Goal: Ask a question

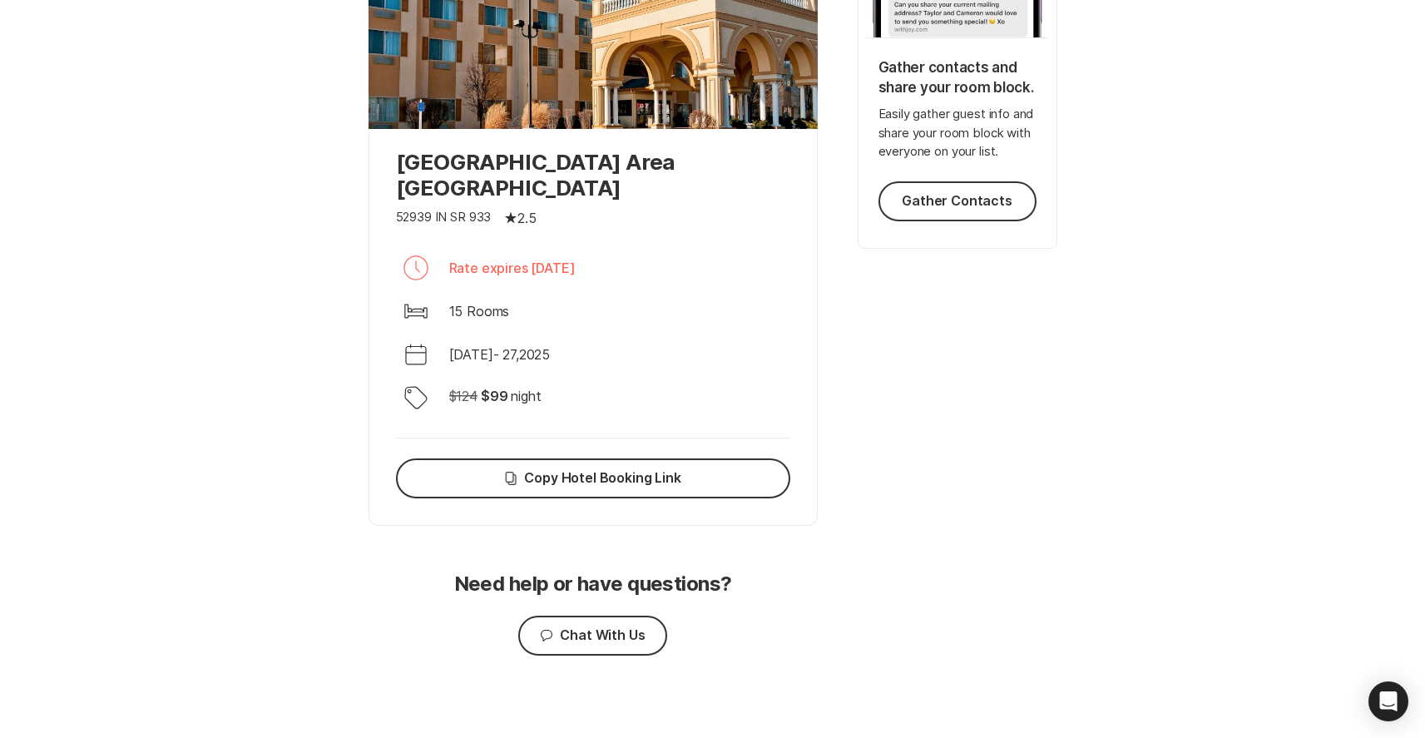
scroll to position [439, 0]
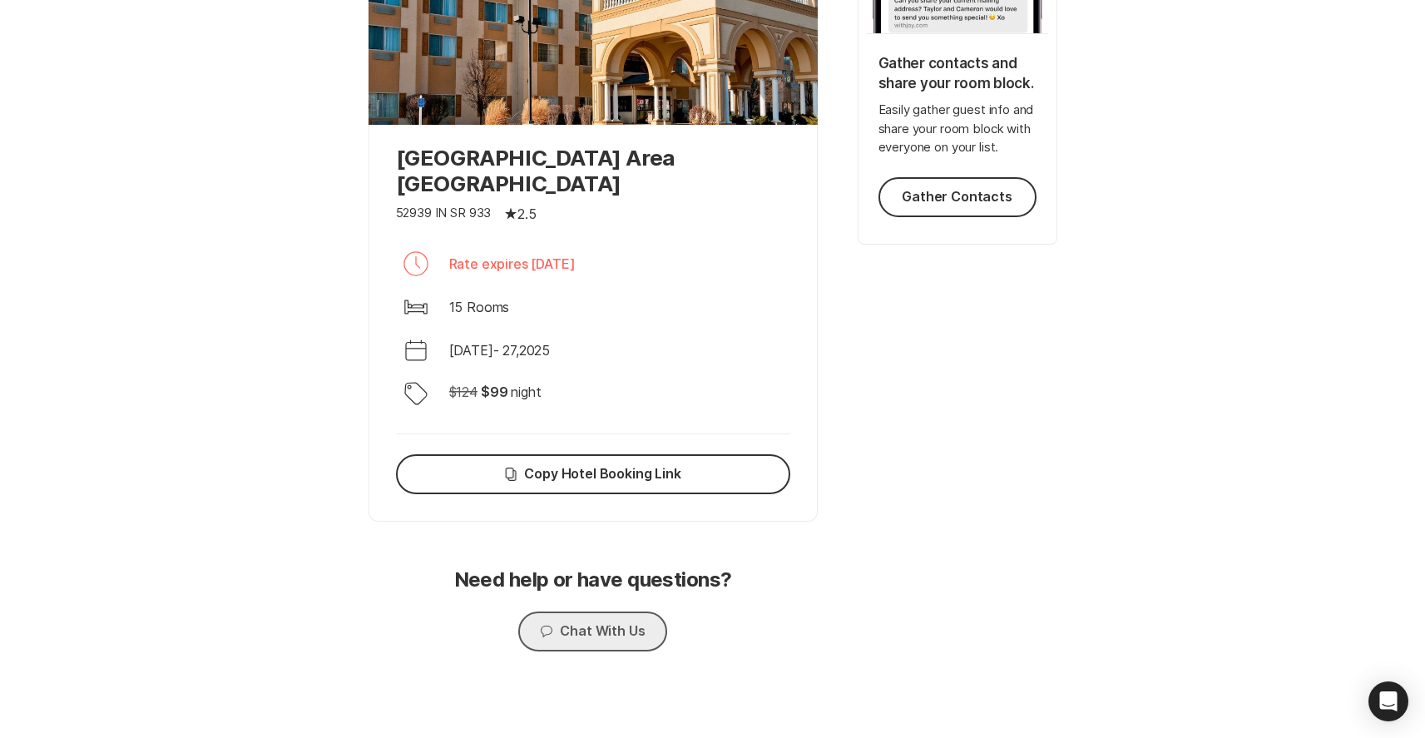
click at [570, 628] on button "Chat Chat With Us" at bounding box center [592, 631] width 148 height 40
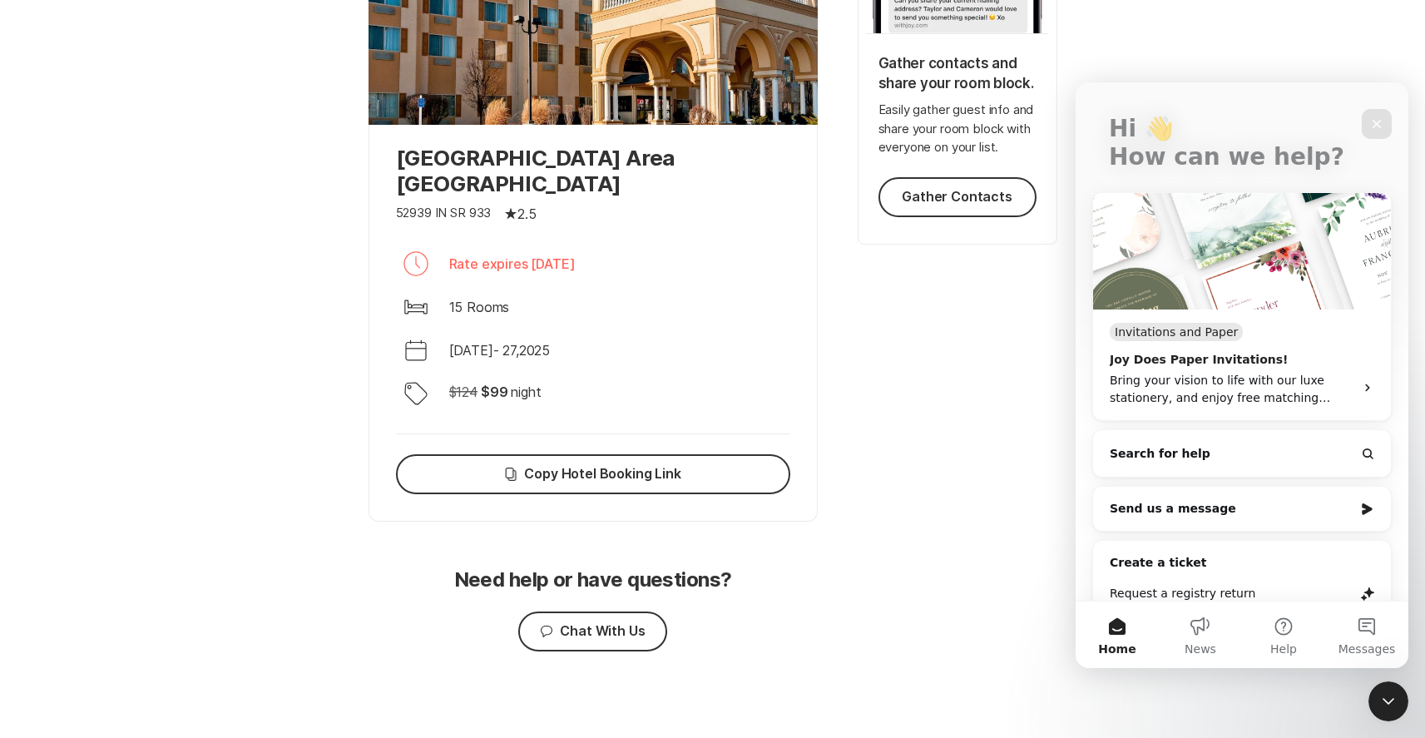
scroll to position [110, 0]
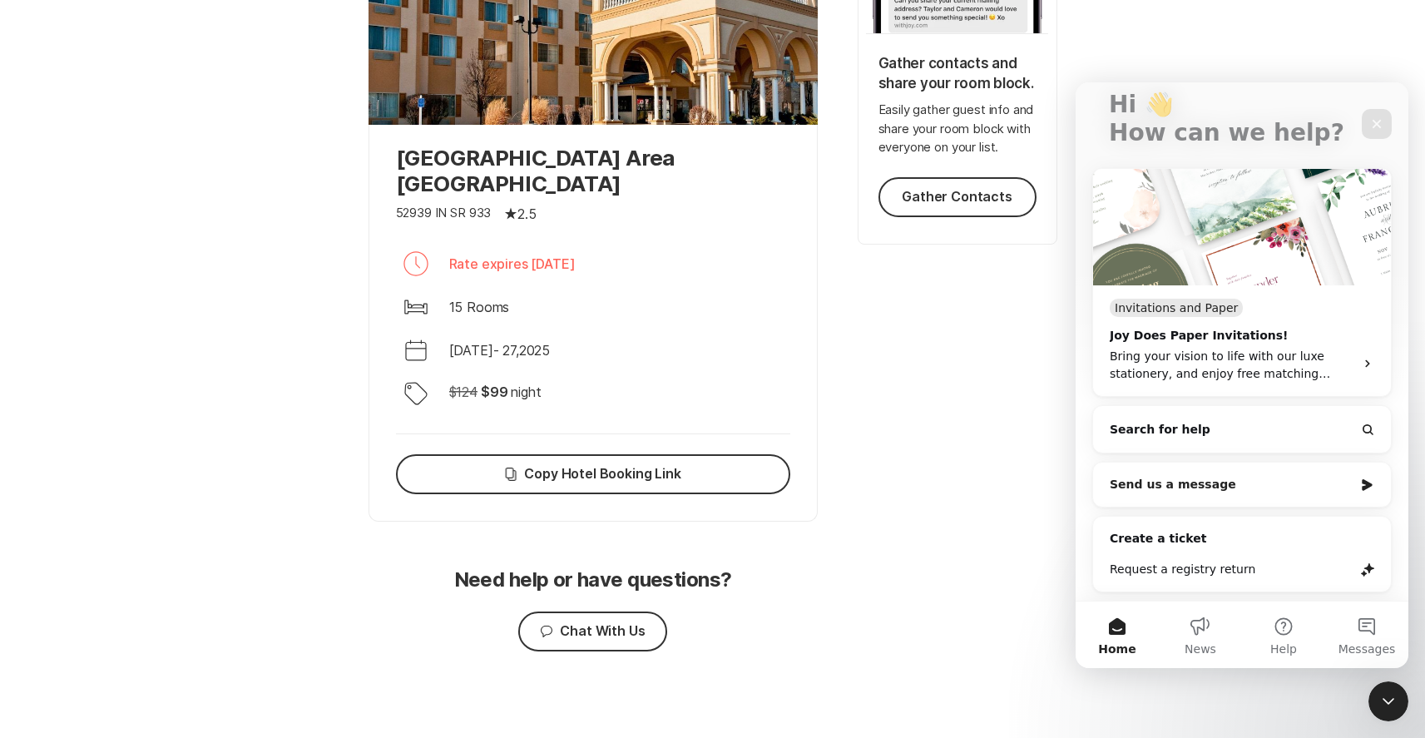
click at [1244, 502] on div "Send us a message" at bounding box center [1242, 485] width 298 height 44
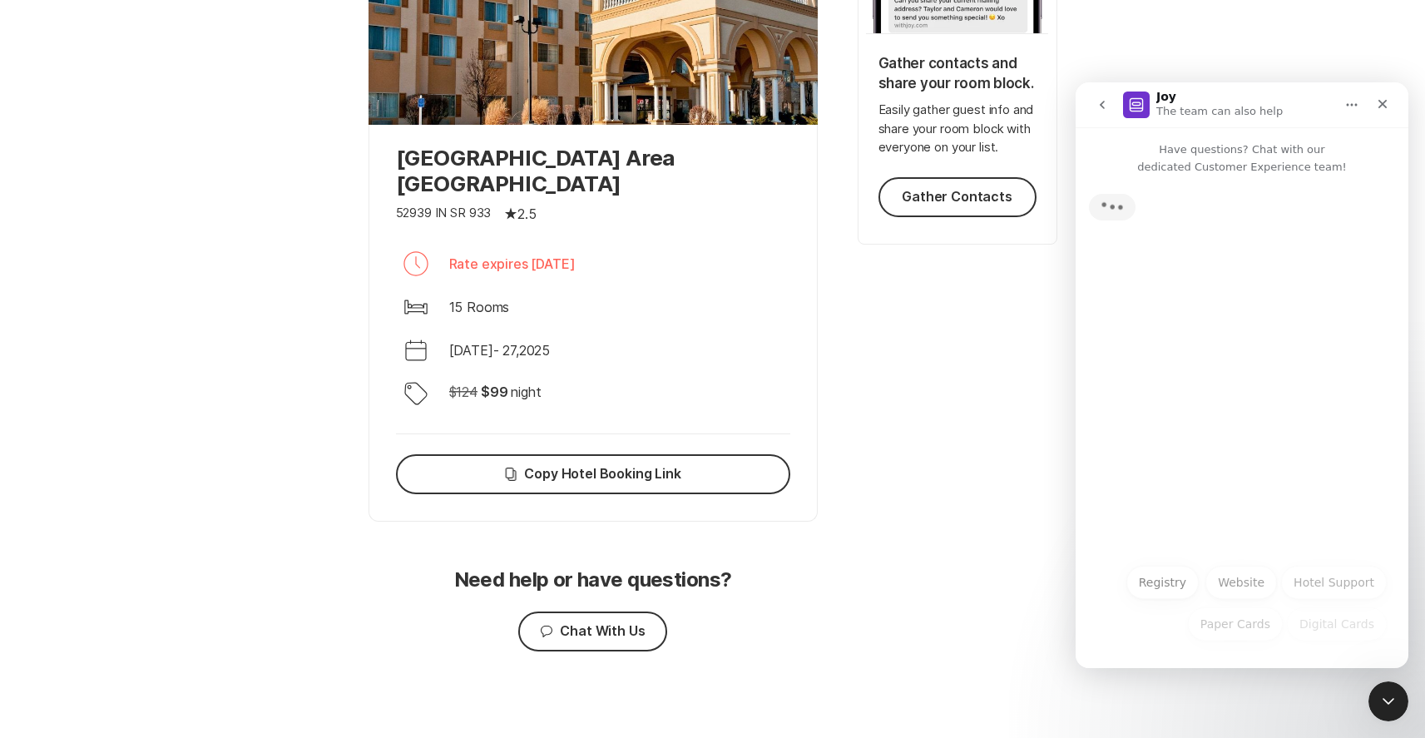
scroll to position [0, 0]
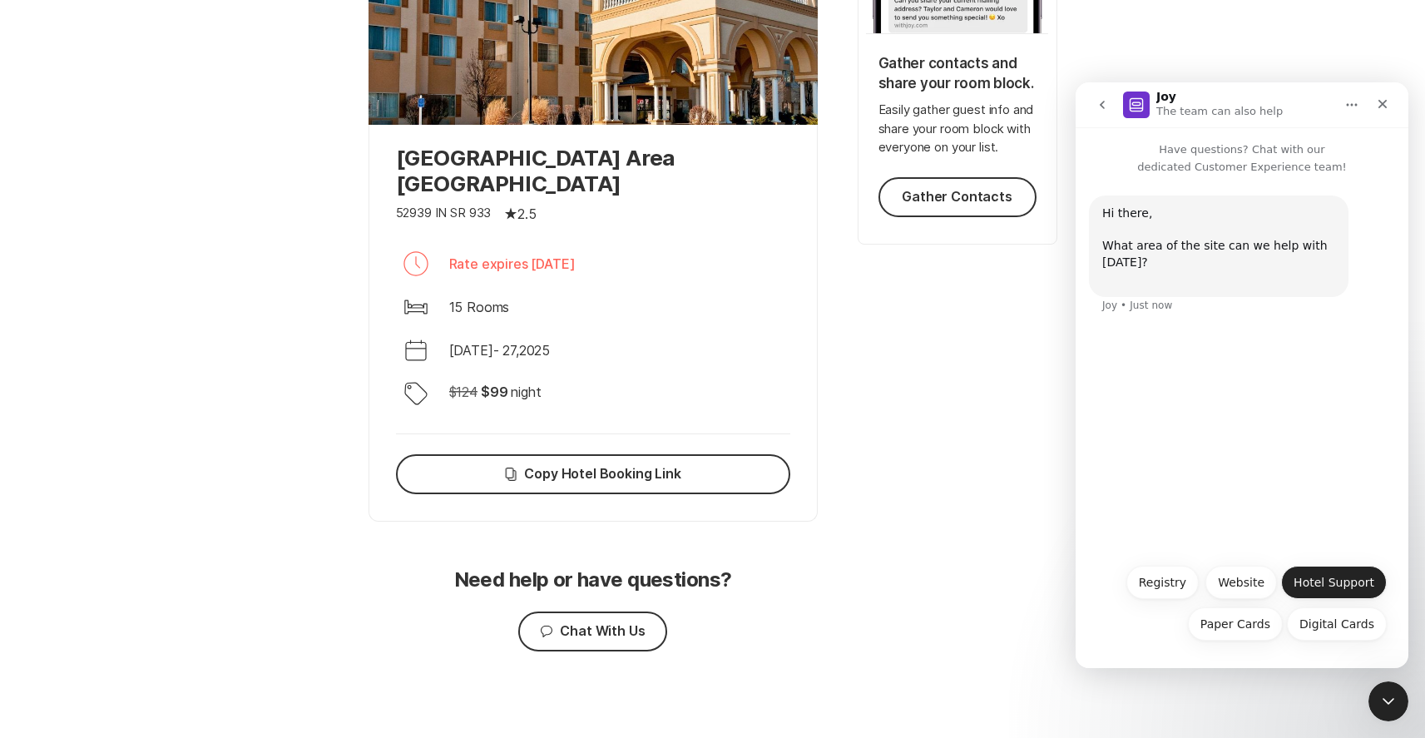
click at [1332, 576] on button "Hotel Support" at bounding box center [1334, 582] width 106 height 33
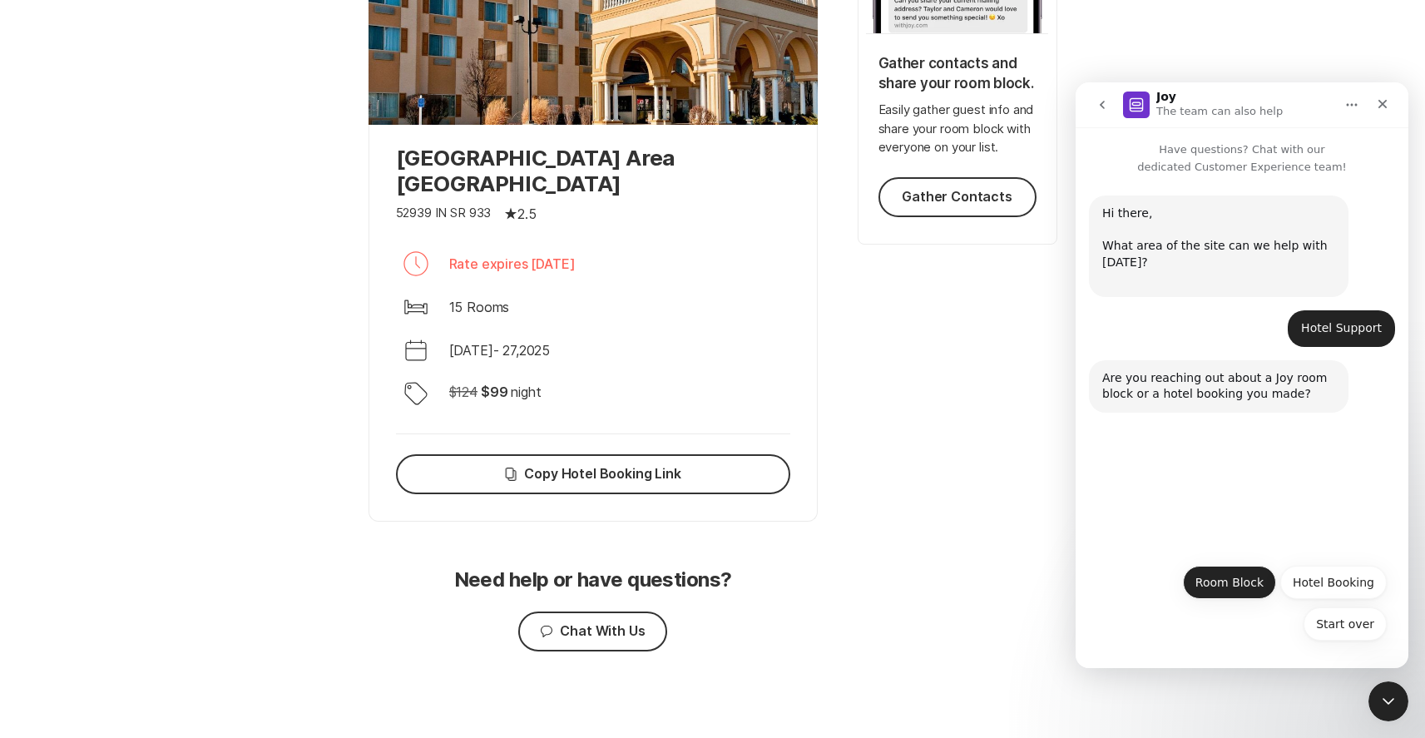
click at [1250, 582] on button "Room Block" at bounding box center [1229, 582] width 93 height 33
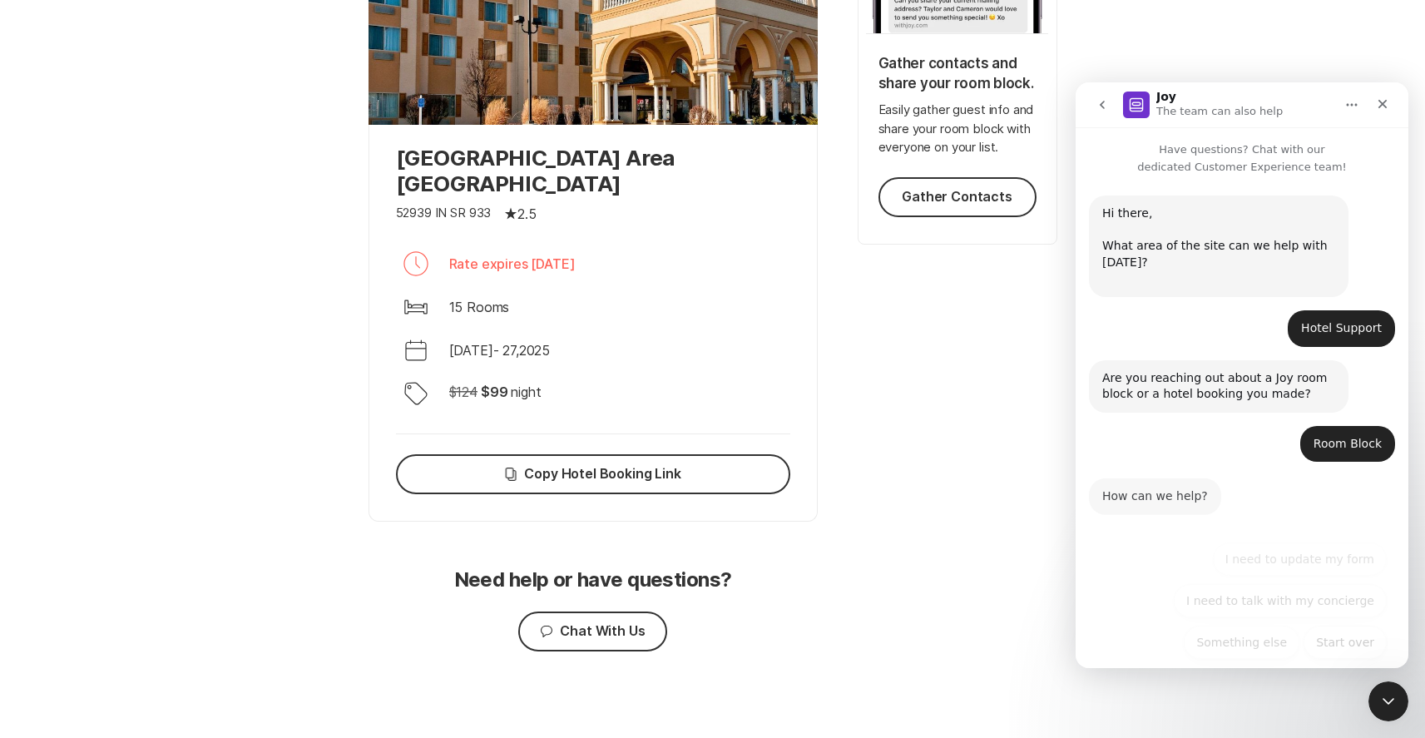
scroll to position [18, 0]
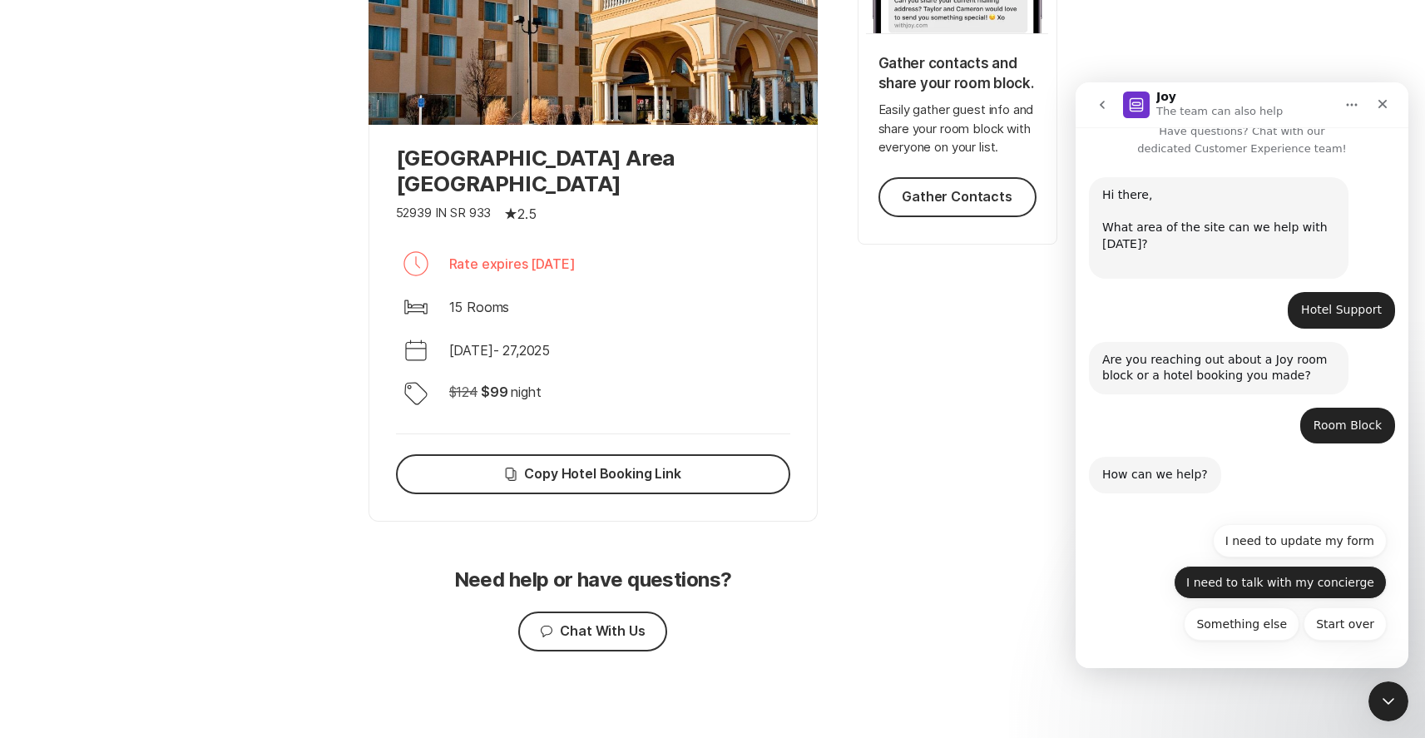
click at [1307, 581] on button "I need to talk with my concierge" at bounding box center [1280, 582] width 213 height 33
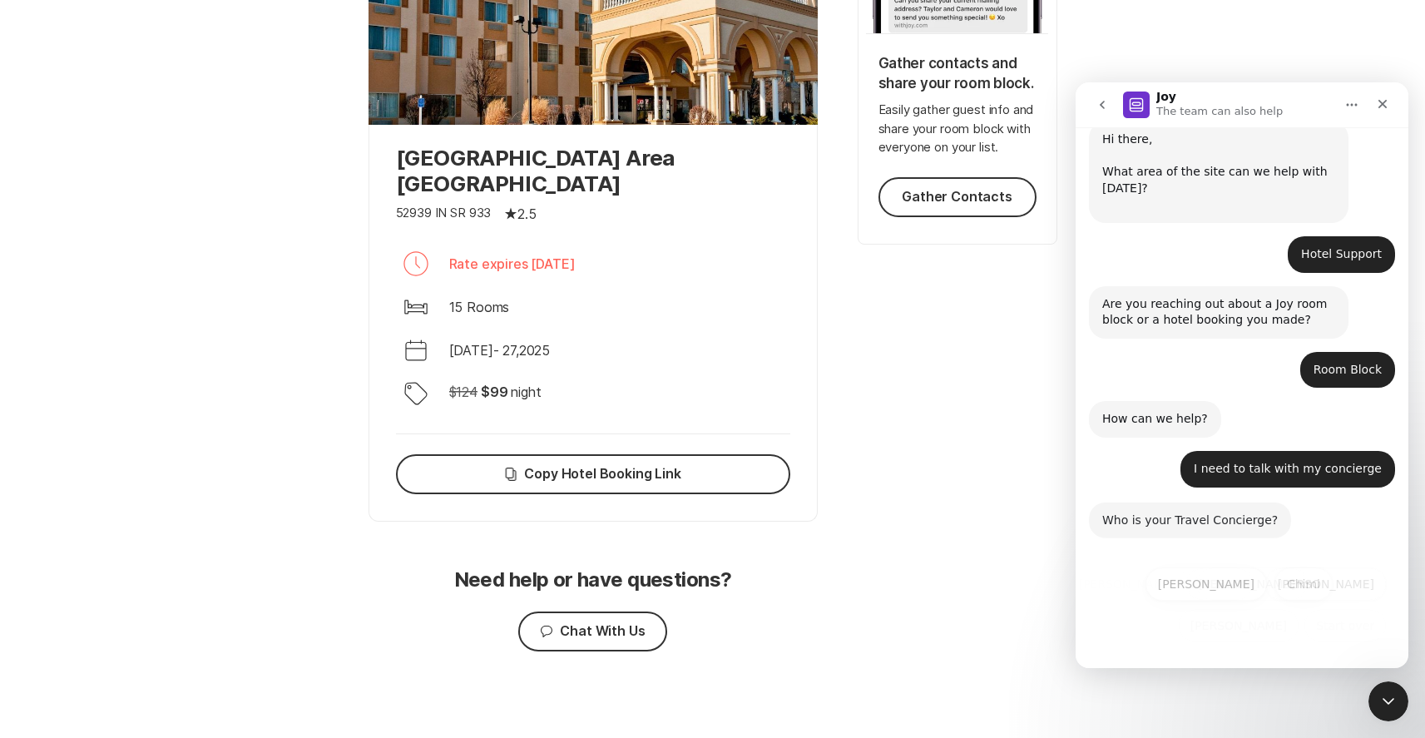
scroll to position [76, 0]
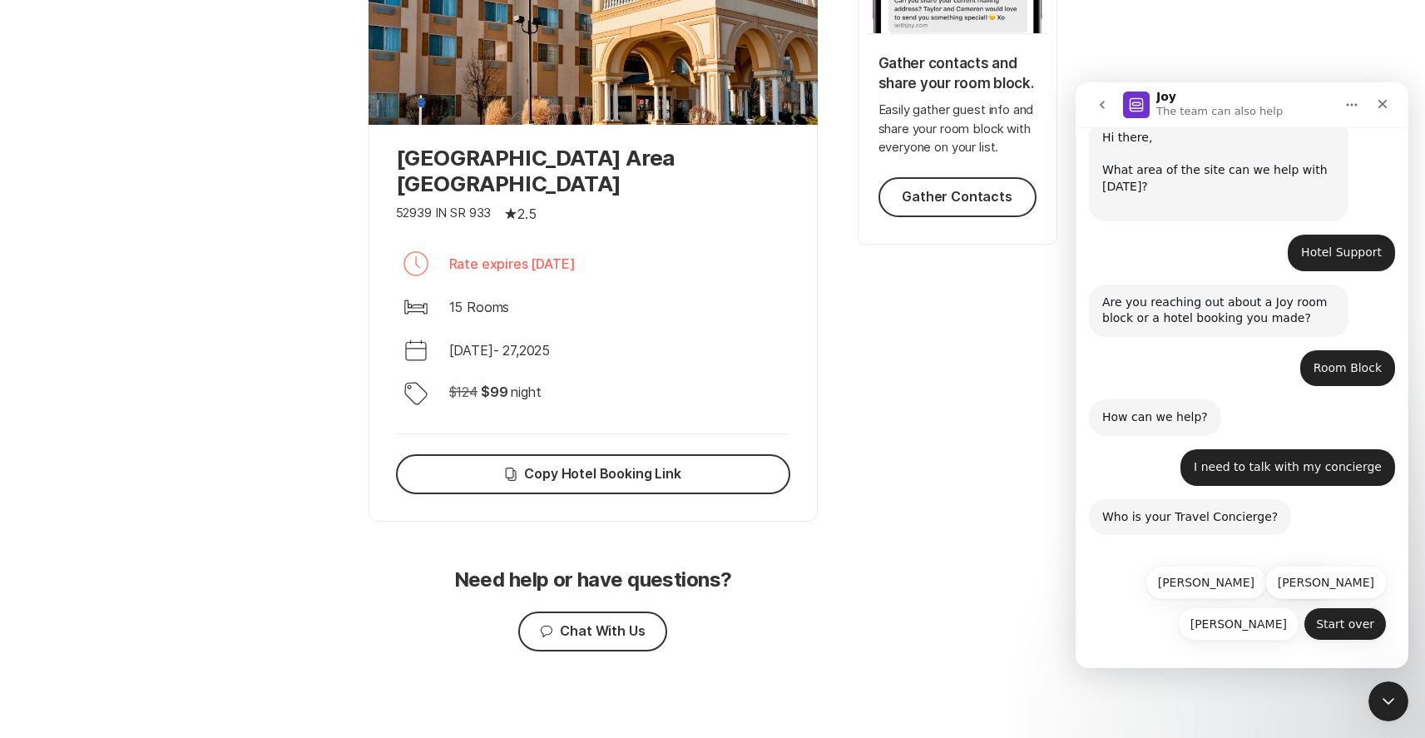
click at [1341, 624] on button "Start over" at bounding box center [1345, 623] width 83 height 33
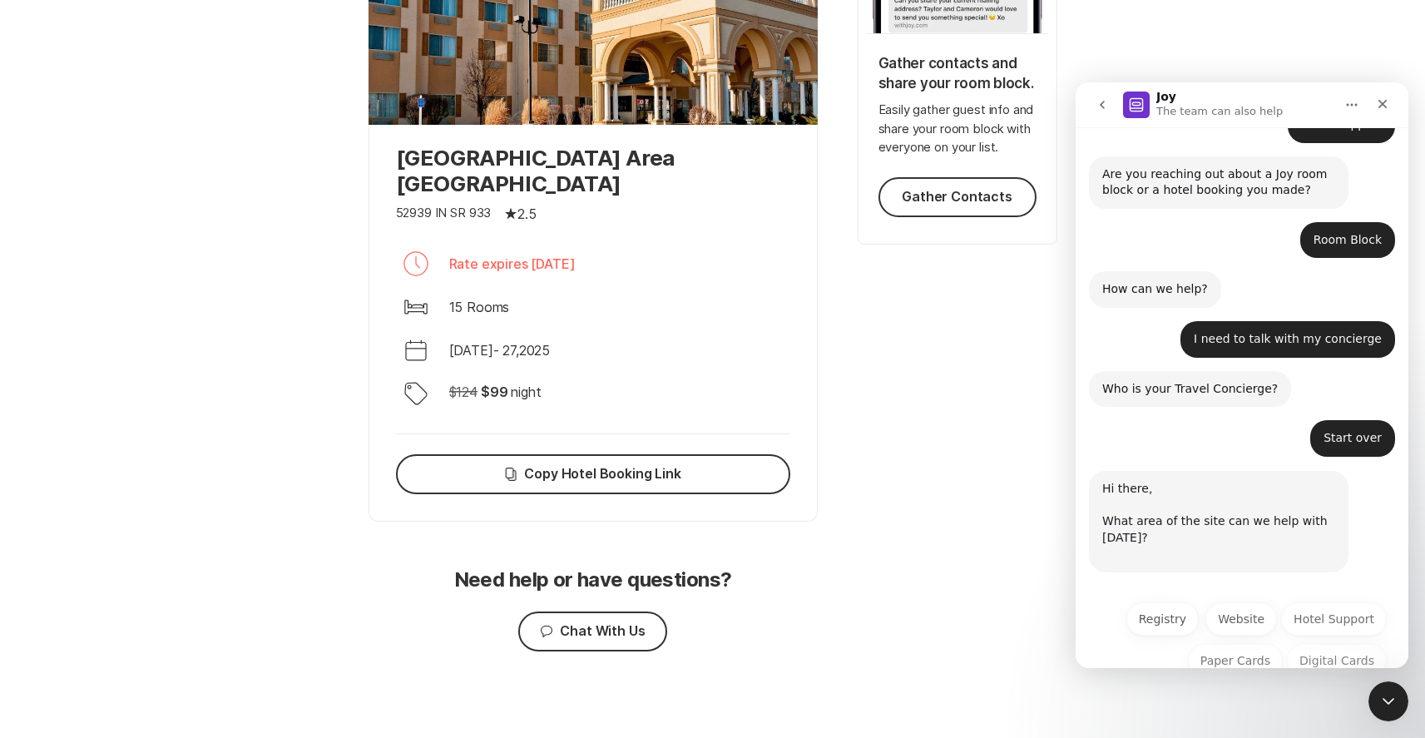
scroll to position [240, 0]
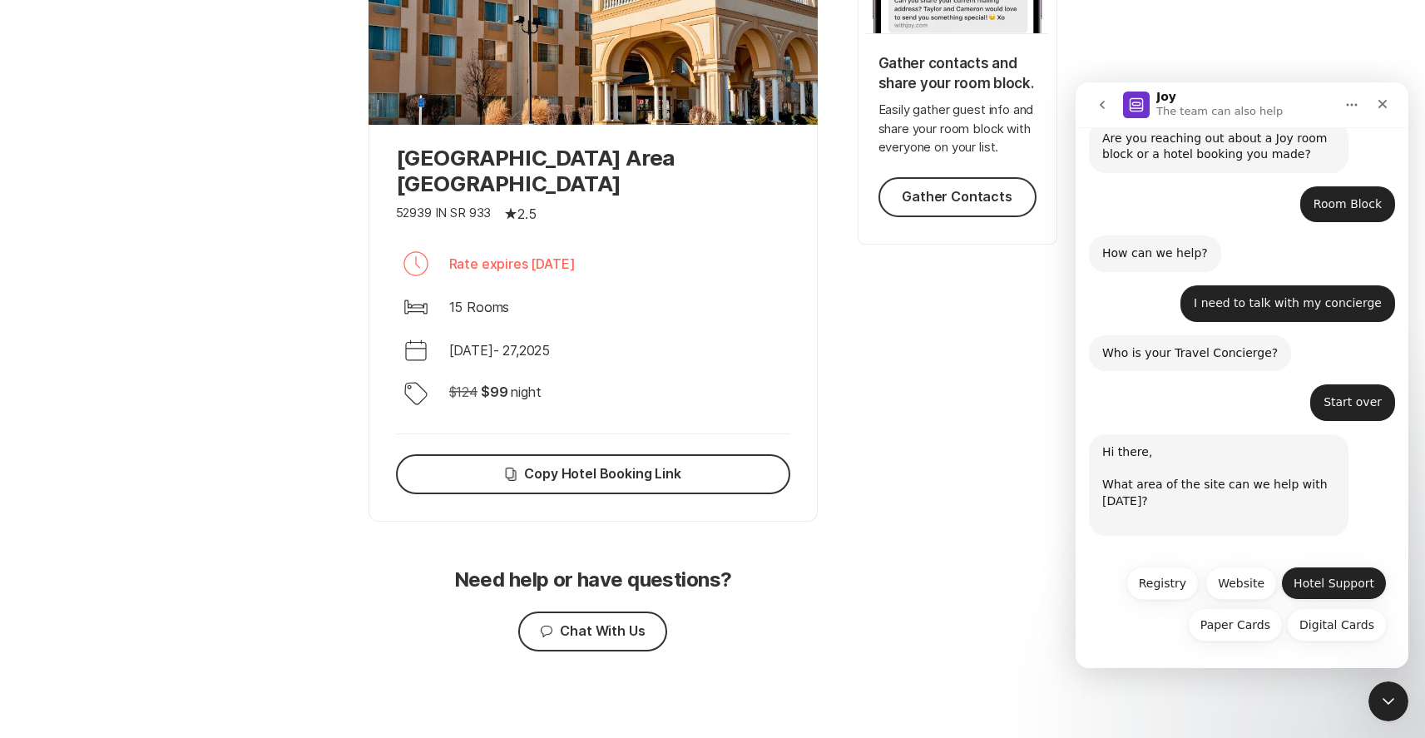
click at [1331, 585] on button "Hotel Support" at bounding box center [1334, 583] width 106 height 33
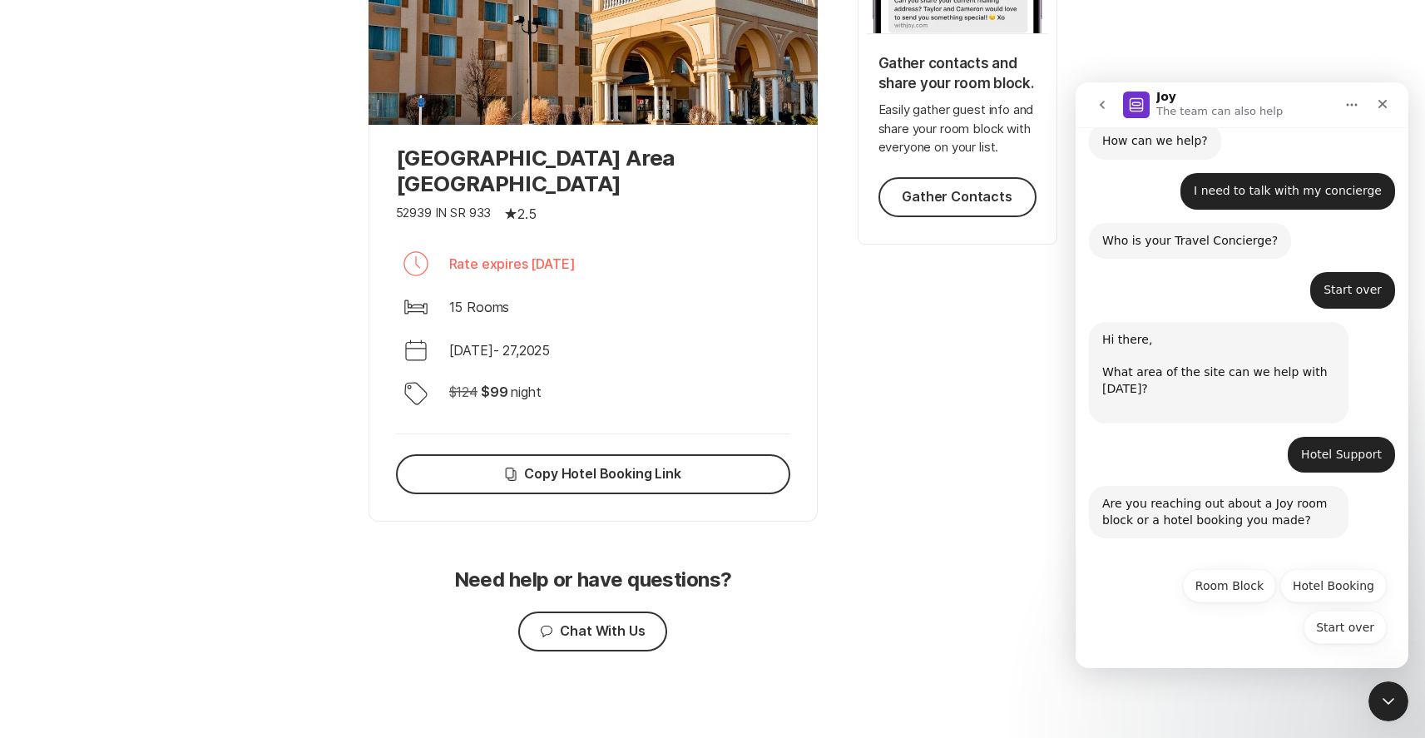
scroll to position [355, 0]
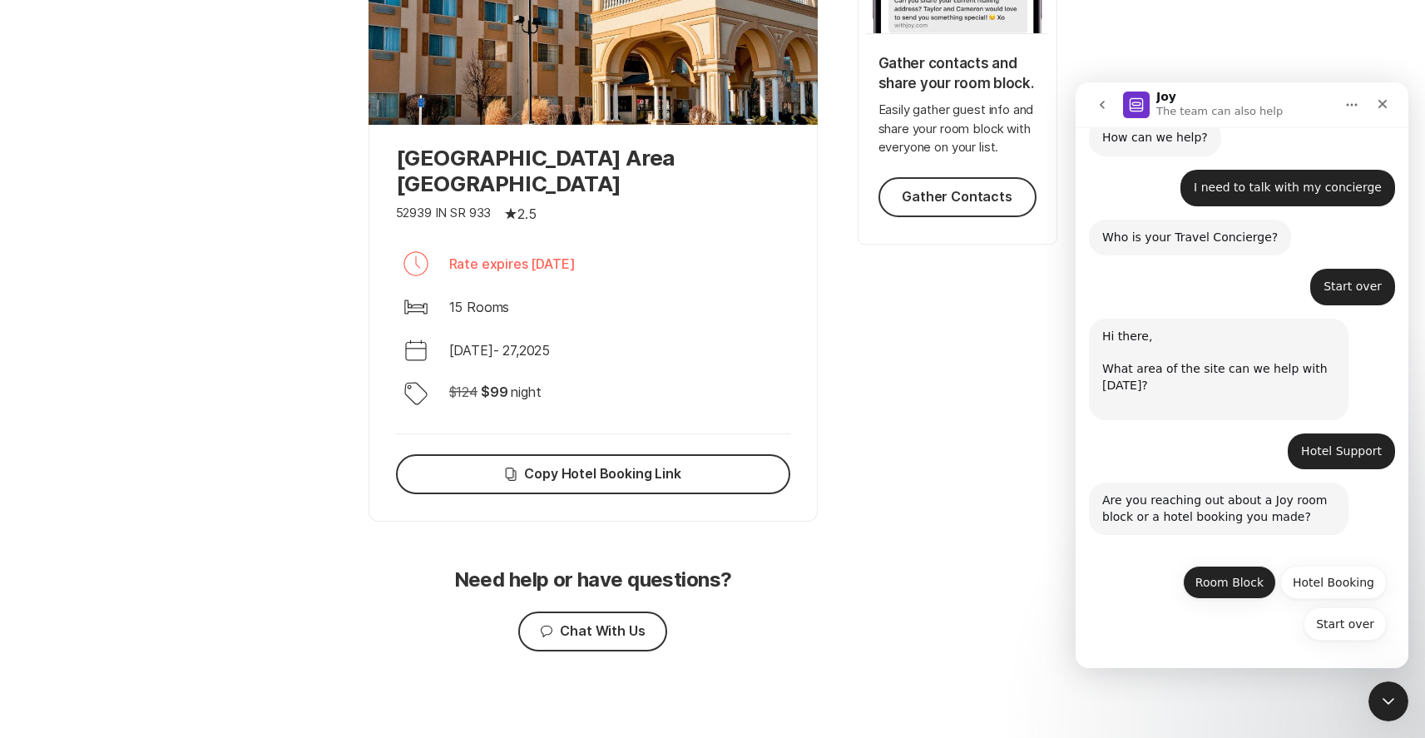
click at [1216, 590] on button "Room Block" at bounding box center [1229, 582] width 93 height 33
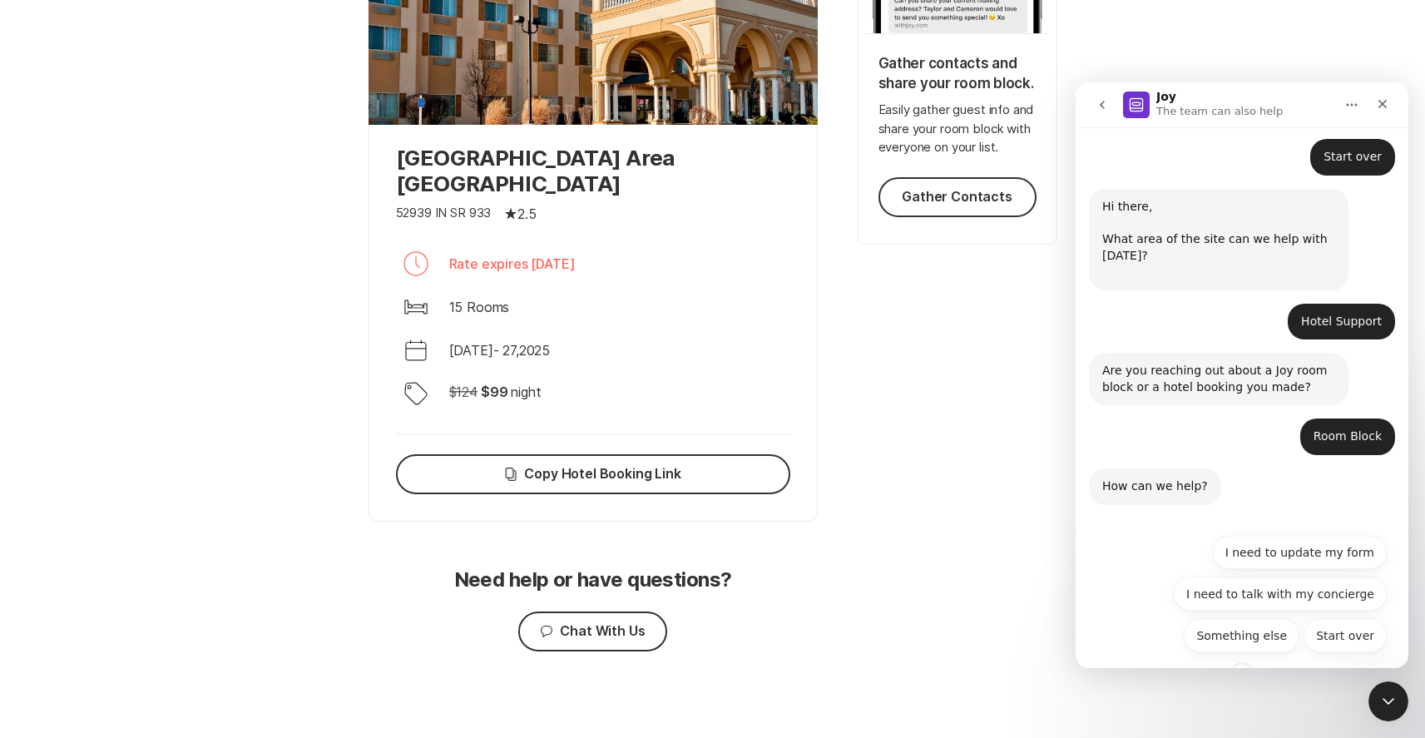
scroll to position [496, 0]
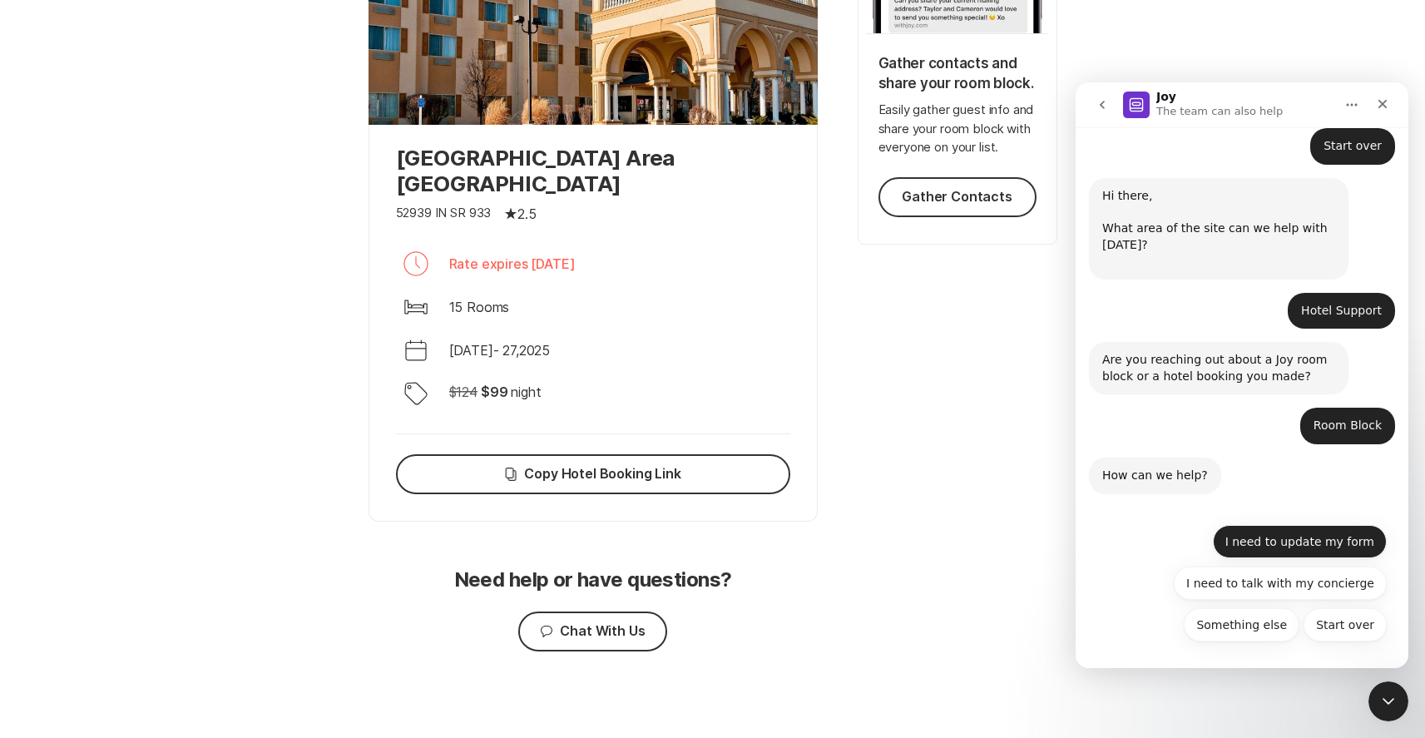
click at [1305, 537] on button "I need to update my form" at bounding box center [1300, 541] width 174 height 33
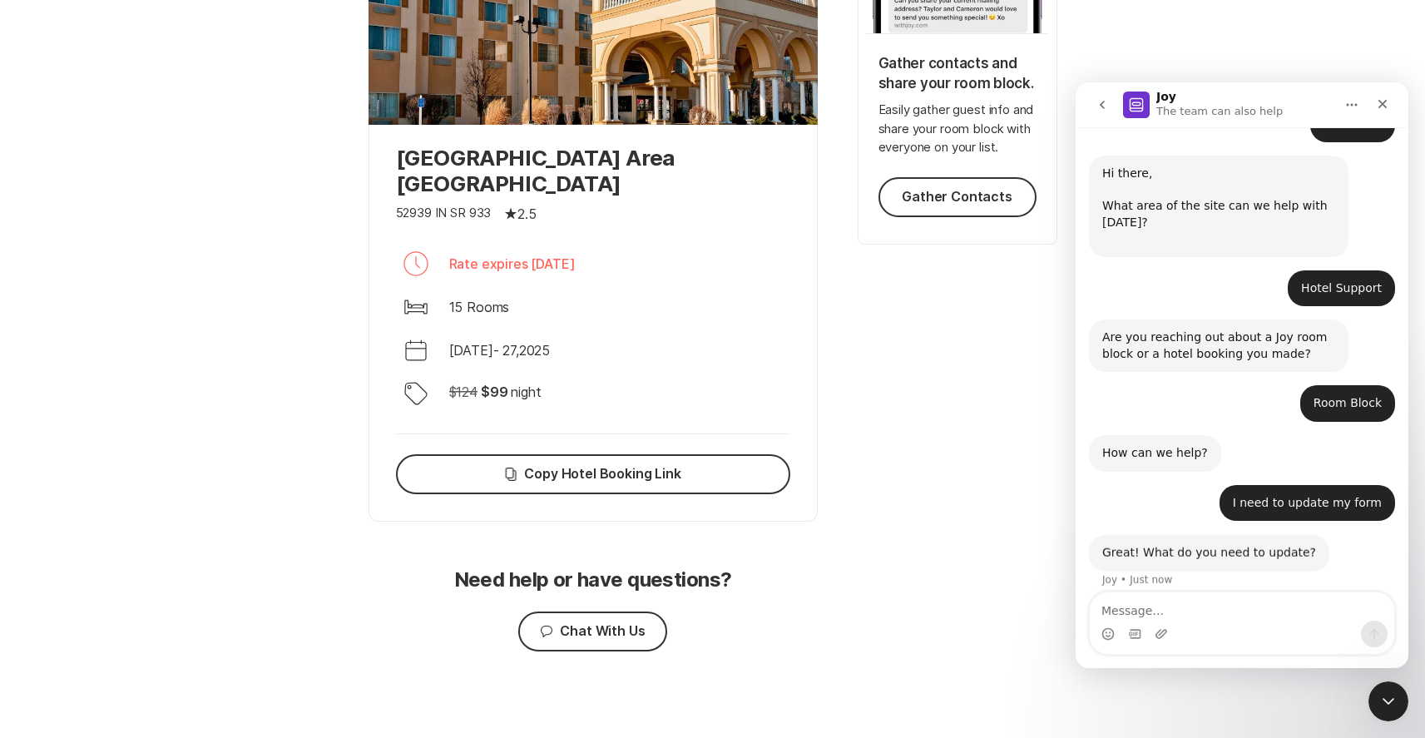
scroll to position [532, 0]
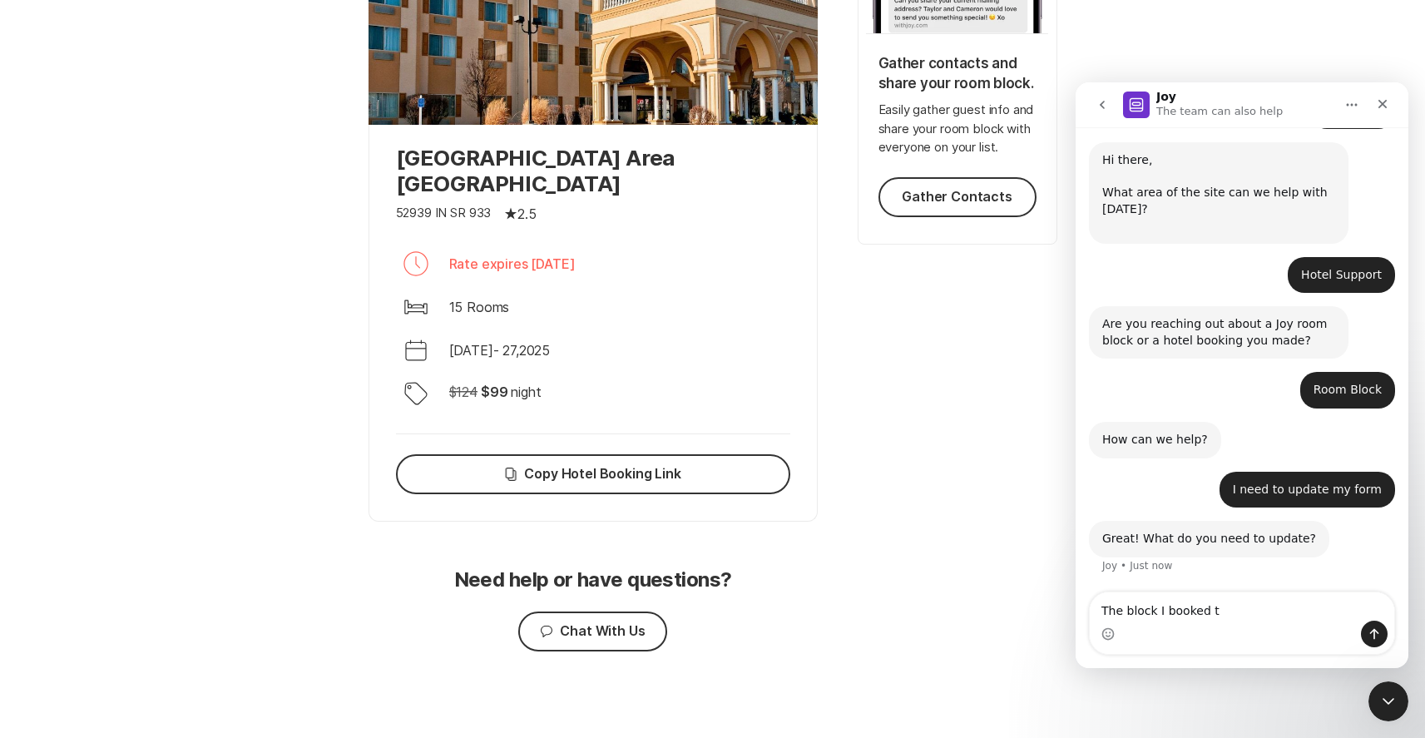
click at [1124, 614] on textarea "The block I booked t" at bounding box center [1242, 606] width 305 height 28
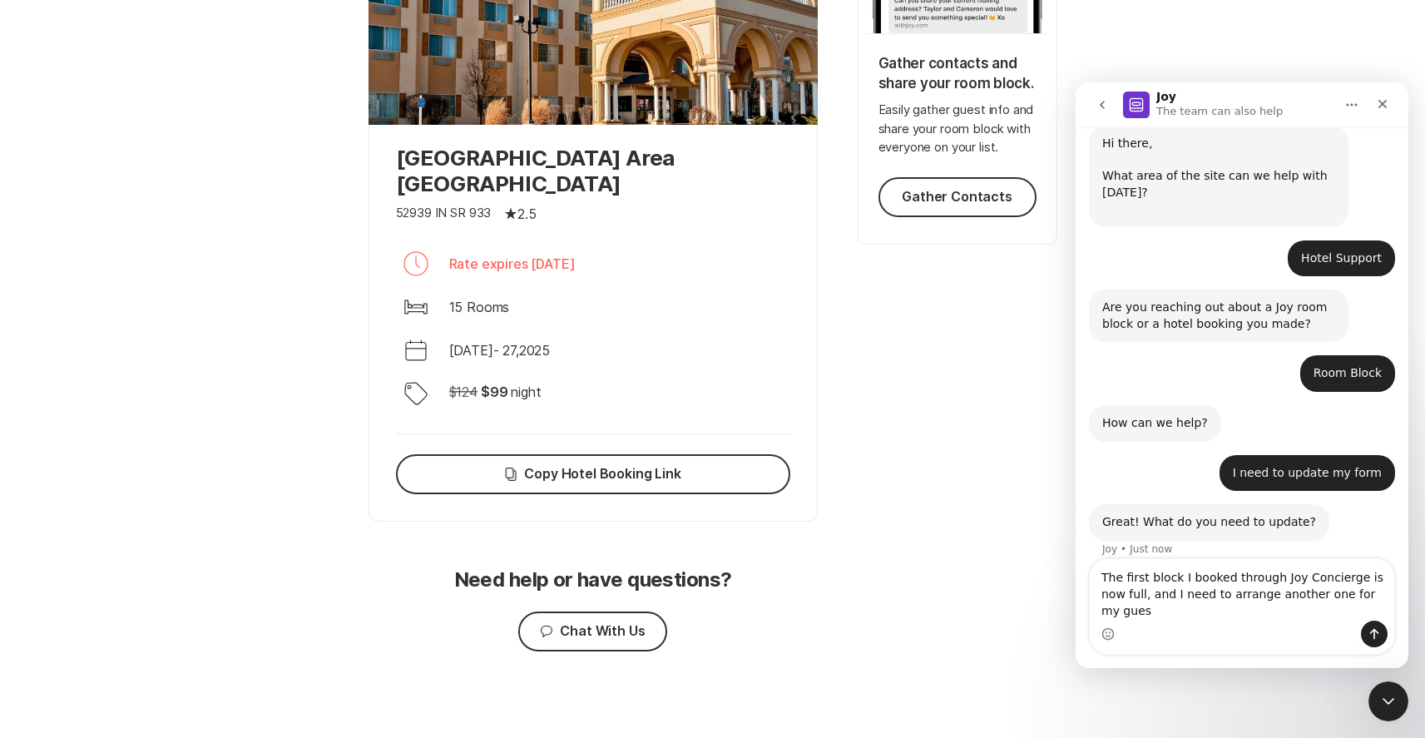
scroll to position [565, 0]
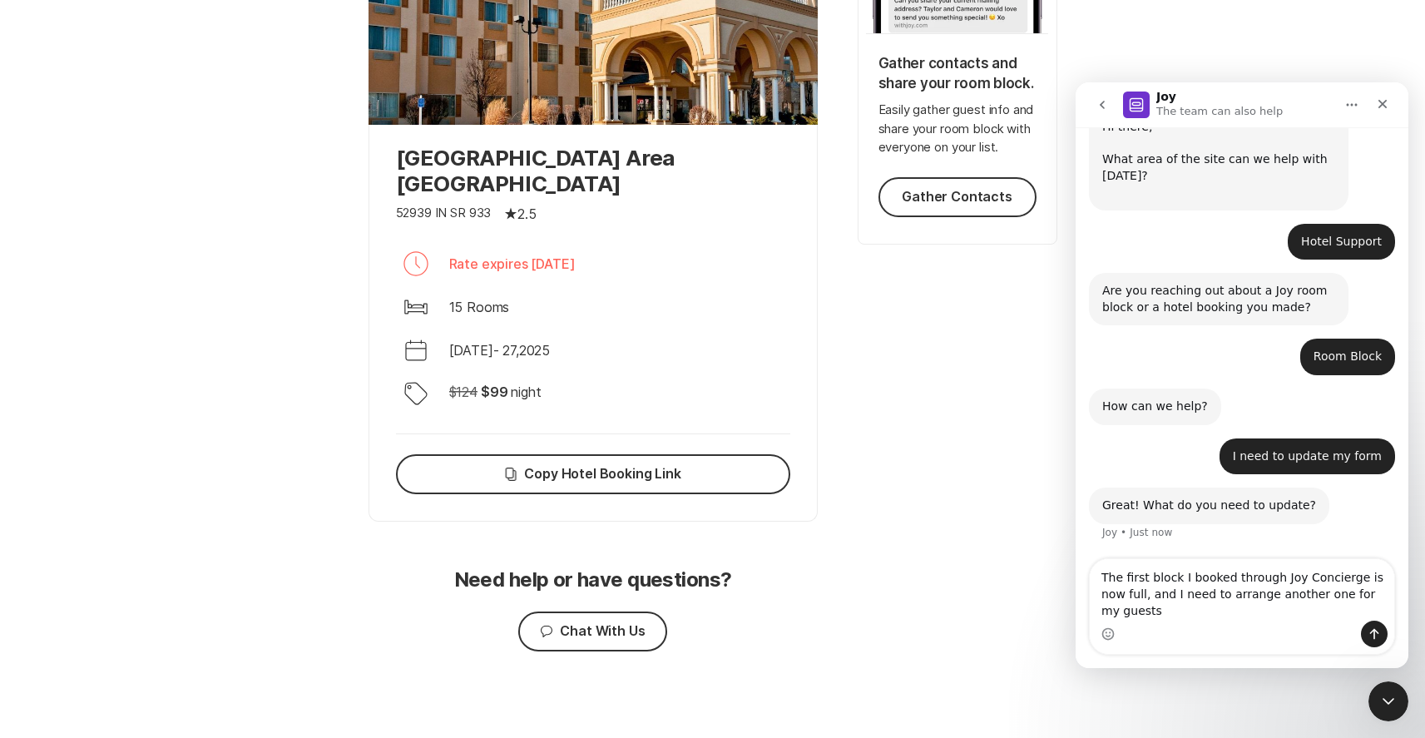
type textarea "The first block I booked through Joy Concierge is now full, and I need to arran…"
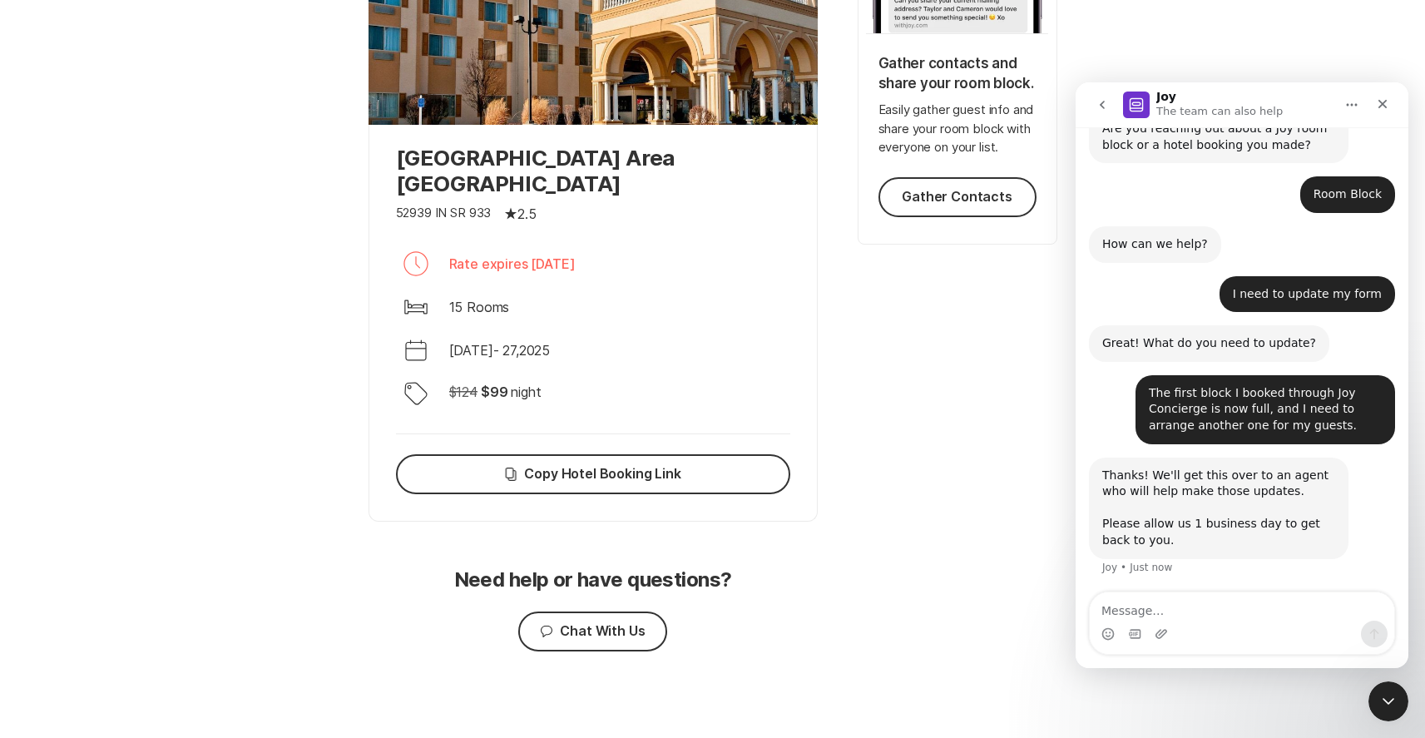
scroll to position [728, 0]
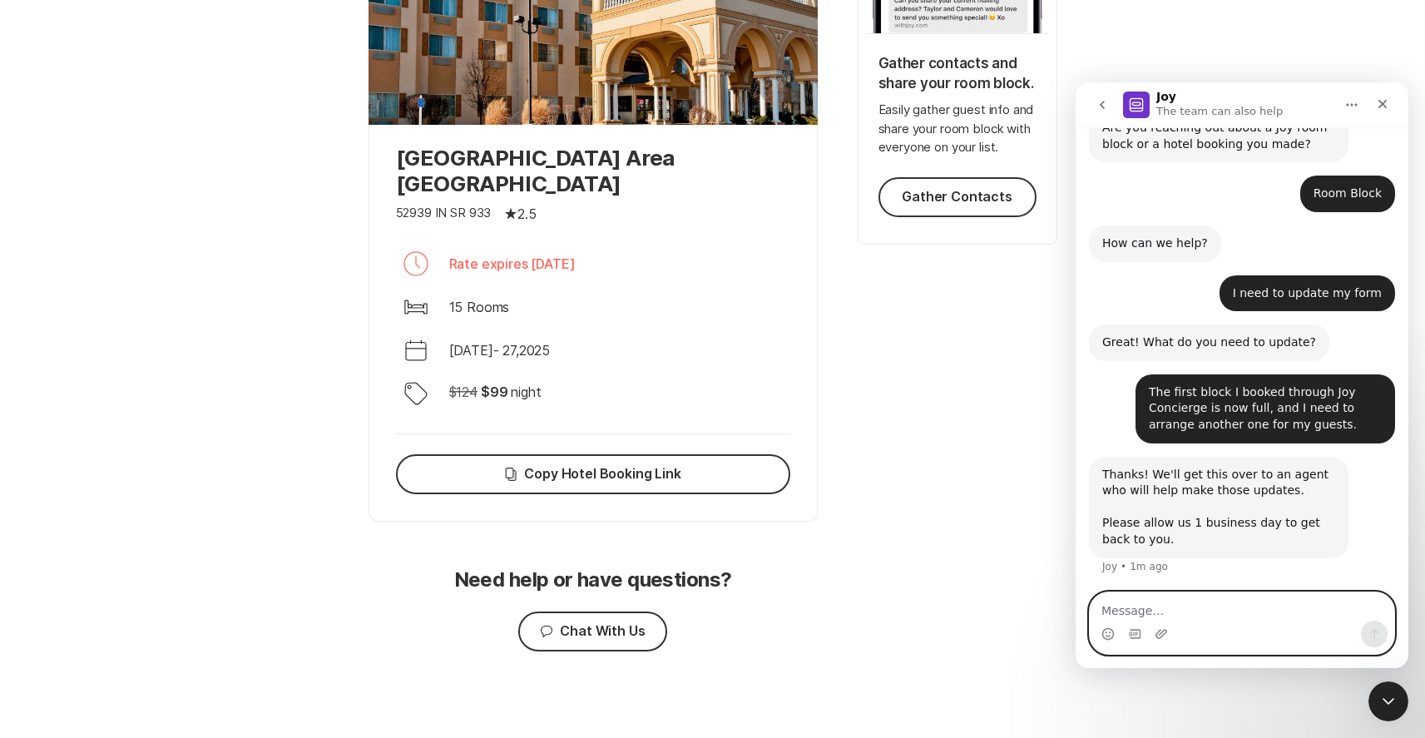
click at [1186, 592] on textarea "Message…" at bounding box center [1242, 606] width 305 height 28
